Goal: Navigation & Orientation: Find specific page/section

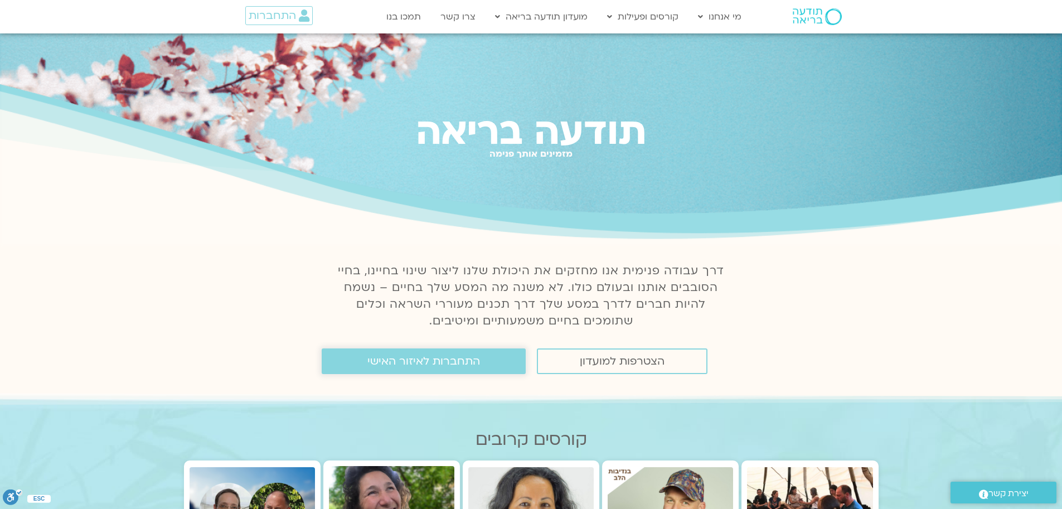
click at [431, 367] on span "התחברות לאיזור האישי" at bounding box center [423, 361] width 113 height 12
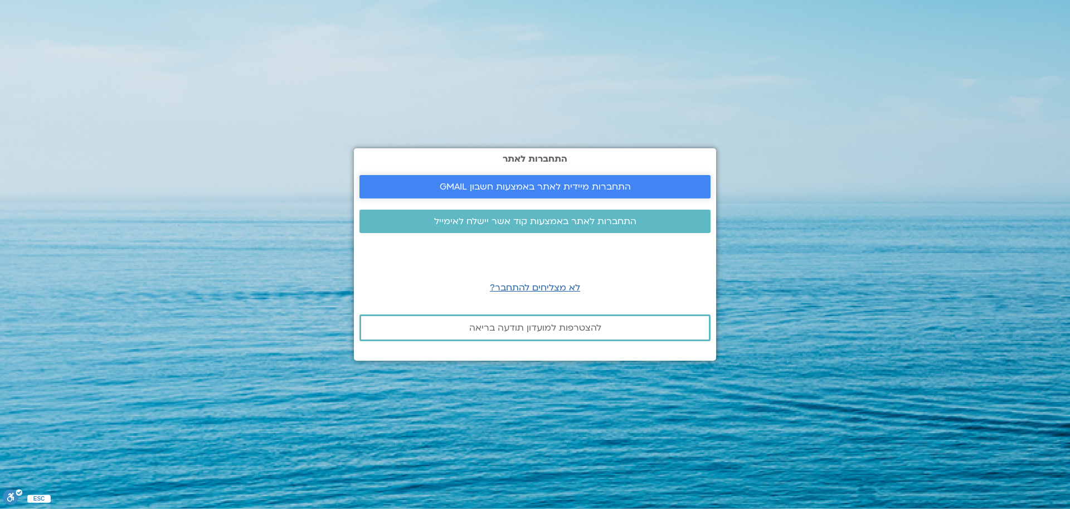
click at [488, 182] on span "התחברות מיידית לאתר באמצעות חשבון GMAIL" at bounding box center [535, 187] width 191 height 10
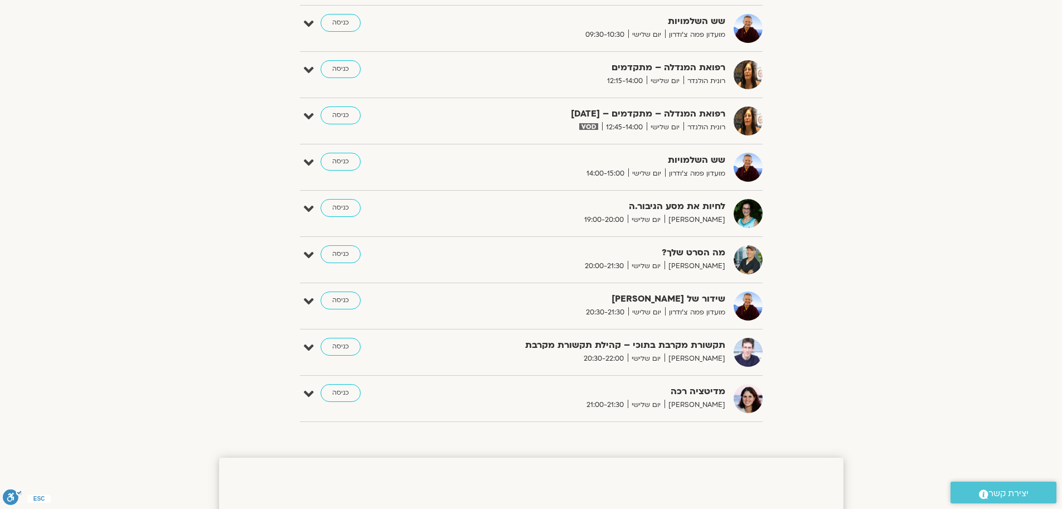
scroll to position [669, 0]
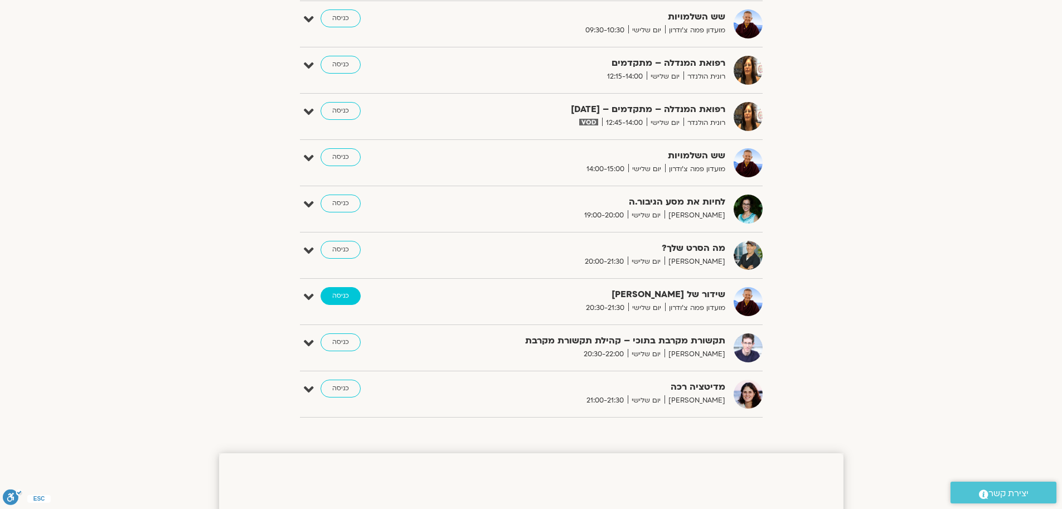
click at [347, 294] on link "כניסה" at bounding box center [340, 296] width 40 height 18
